Goal: Task Accomplishment & Management: Manage account settings

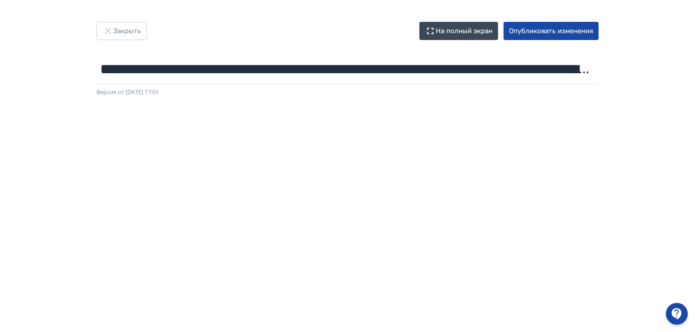
scroll to position [45, 0]
click at [558, 34] on button "Опубликовать изменения" at bounding box center [550, 31] width 95 height 18
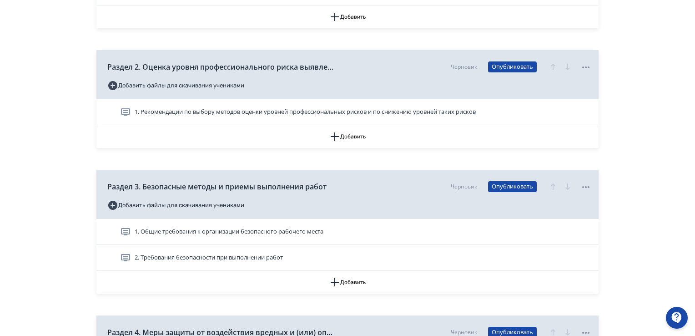
scroll to position [409, 0]
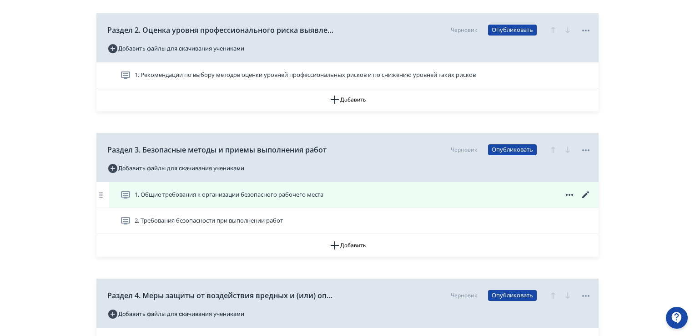
click at [586, 193] on icon at bounding box center [585, 194] width 11 height 11
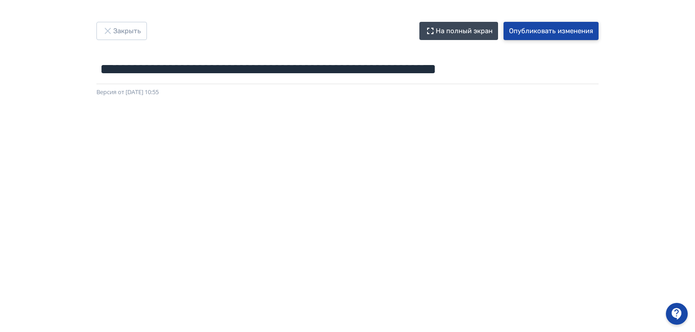
click at [555, 33] on button "Опубликовать изменения" at bounding box center [550, 31] width 95 height 18
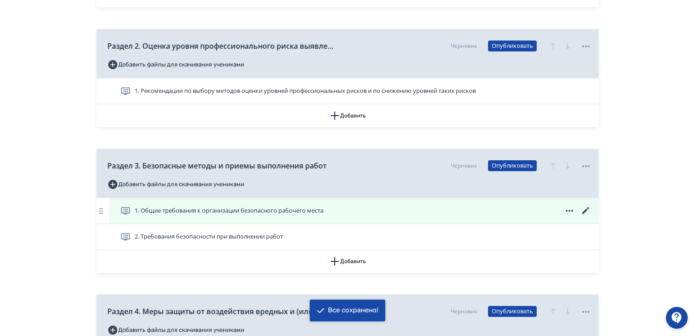
scroll to position [409, 0]
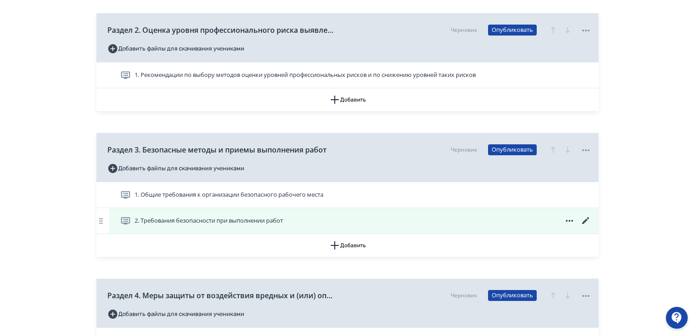
click at [589, 216] on icon at bounding box center [585, 220] width 11 height 11
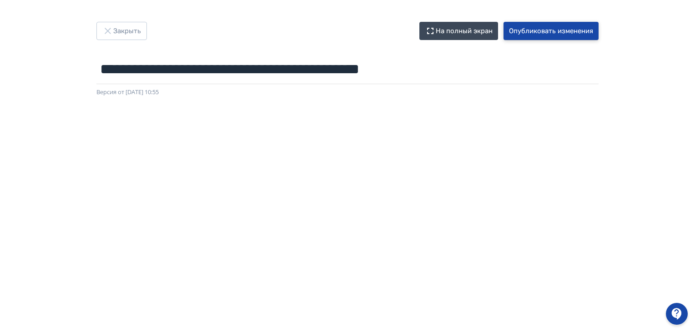
click at [563, 25] on button "Опубликовать изменения" at bounding box center [550, 31] width 95 height 18
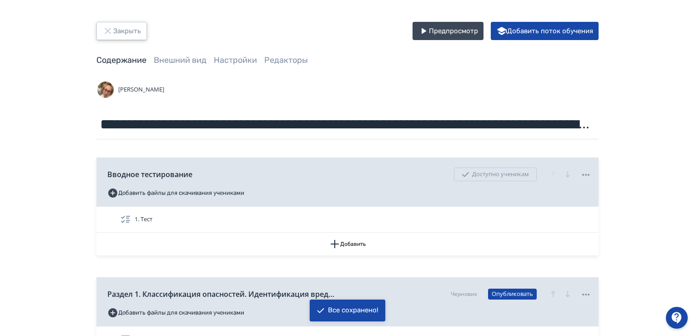
click at [122, 26] on button "Закрыть" at bounding box center [121, 31] width 50 height 18
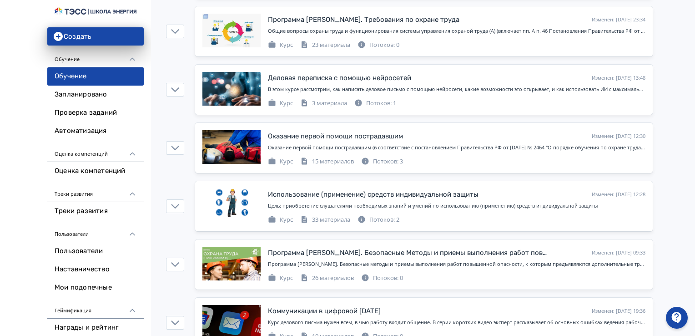
scroll to position [591, 0]
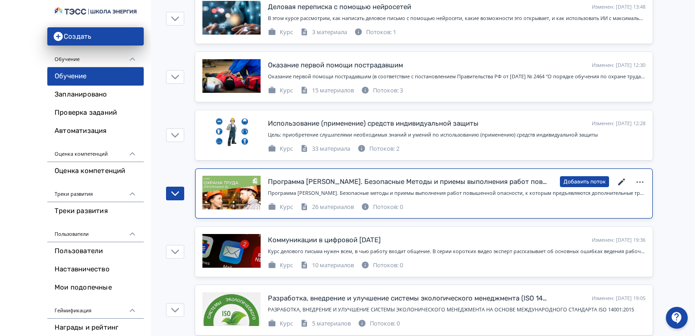
click at [623, 178] on icon at bounding box center [621, 181] width 11 height 11
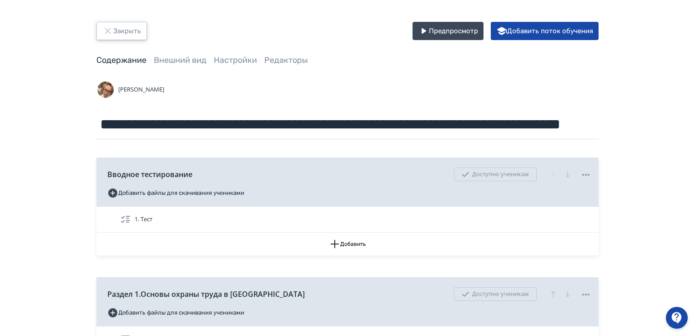
click at [132, 29] on button "Закрыть" at bounding box center [121, 31] width 50 height 18
